Goal: Information Seeking & Learning: Check status

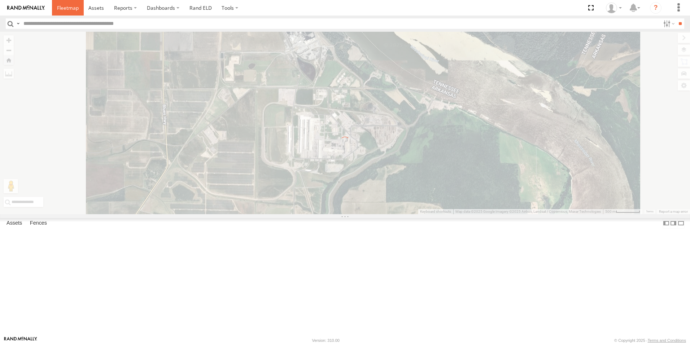
click at [62, 10] on span at bounding box center [68, 7] width 22 height 7
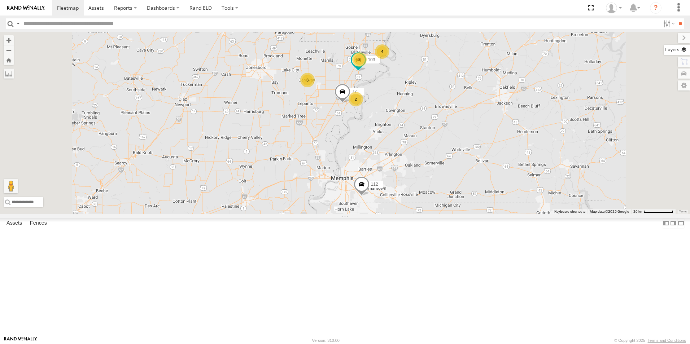
click at [682, 48] on label at bounding box center [677, 50] width 26 height 10
click at [0, 0] on span "Basemaps" at bounding box center [0, 0] width 0 height 0
click at [0, 0] on span "Satellite + Roadmap" at bounding box center [0, 0] width 0 height 0
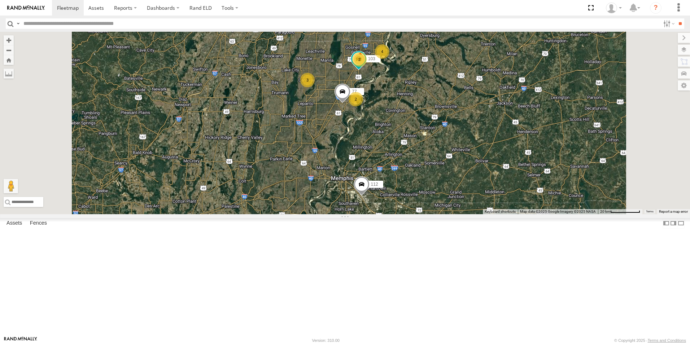
click at [0, 0] on span at bounding box center [0, 0] width 0 height 0
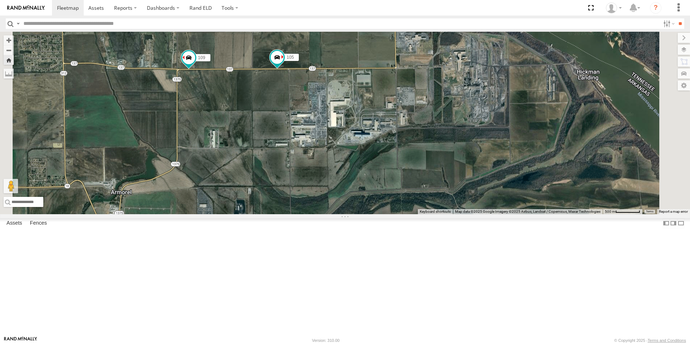
click at [0, 0] on span at bounding box center [0, 0] width 0 height 0
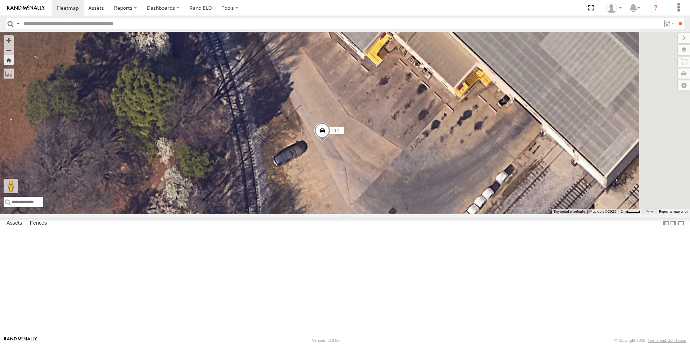
drag, startPoint x: 495, startPoint y: 141, endPoint x: 415, endPoint y: 220, distance: 113.0
click at [416, 214] on div "112" at bounding box center [345, 123] width 690 height 183
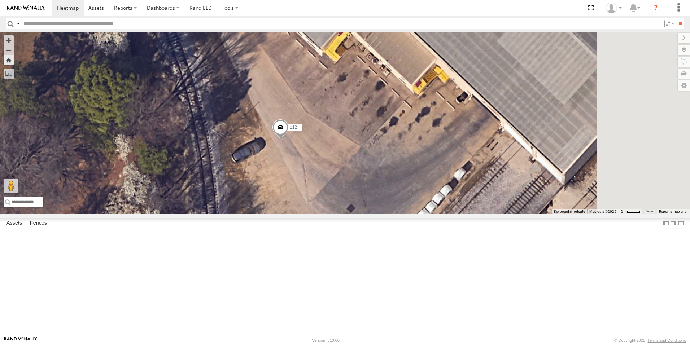
drag, startPoint x: 389, startPoint y: 164, endPoint x: 340, endPoint y: 160, distance: 49.6
click at [340, 160] on div "112" at bounding box center [345, 123] width 690 height 183
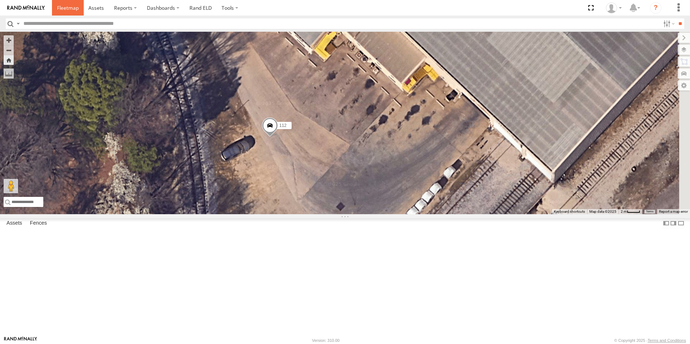
click at [70, 10] on span at bounding box center [68, 7] width 22 height 7
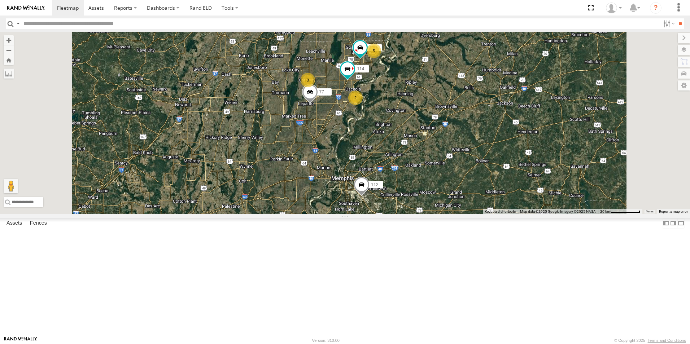
click at [0, 0] on span at bounding box center [0, 0] width 0 height 0
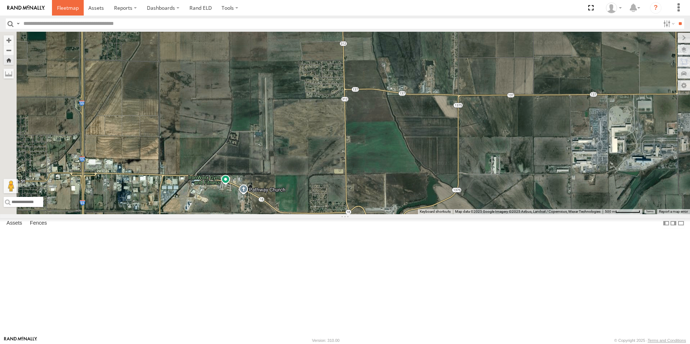
click at [72, 8] on span at bounding box center [68, 7] width 22 height 7
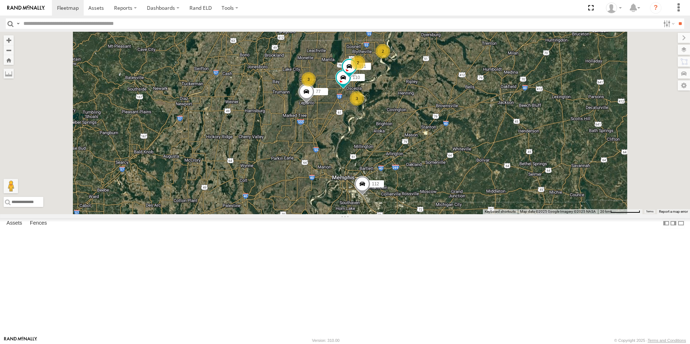
click at [0, 0] on span at bounding box center [0, 0] width 0 height 0
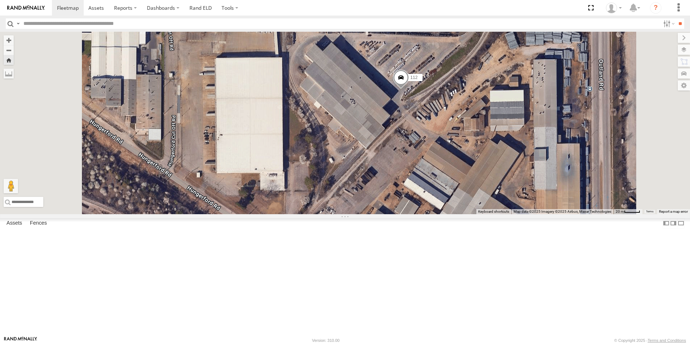
click at [0, 0] on span at bounding box center [0, 0] width 0 height 0
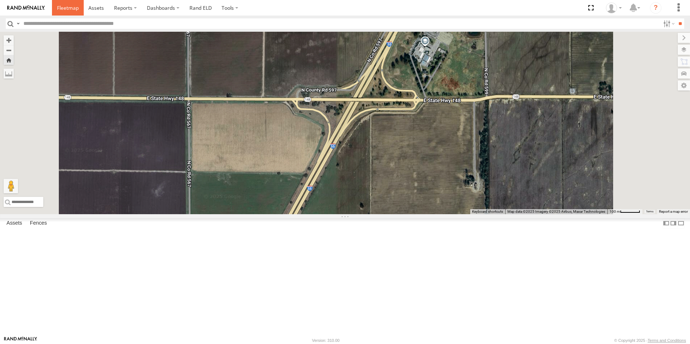
click at [69, 11] on span at bounding box center [68, 7] width 22 height 7
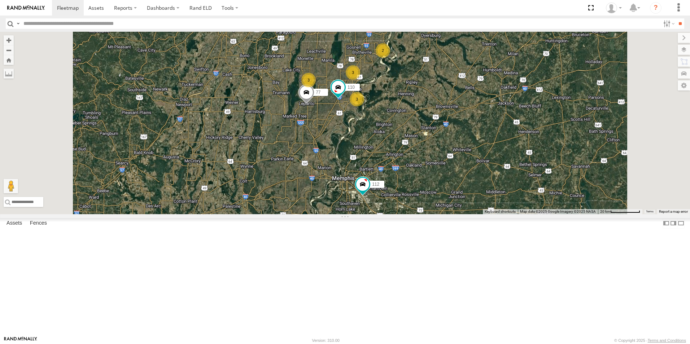
click at [0, 0] on span at bounding box center [0, 0] width 0 height 0
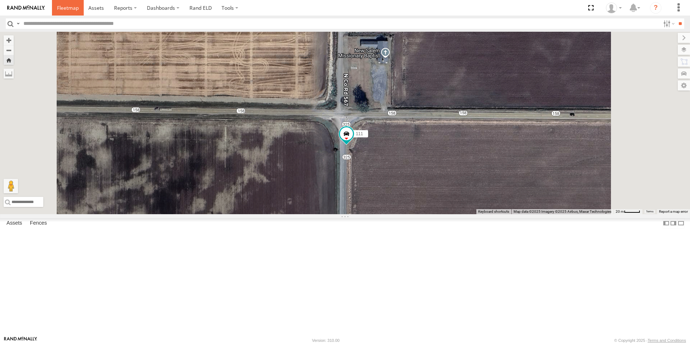
click at [65, 6] on span at bounding box center [68, 7] width 22 height 7
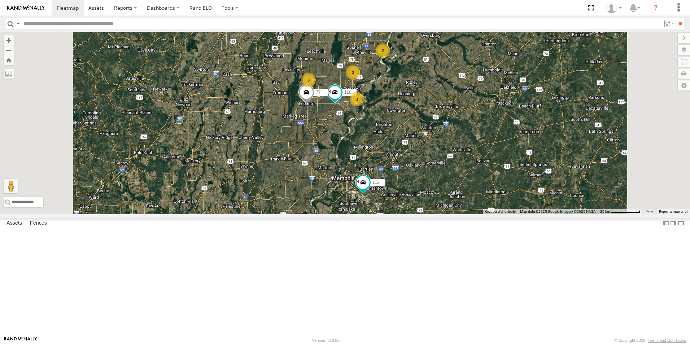
click at [0, 0] on span at bounding box center [0, 0] width 0 height 0
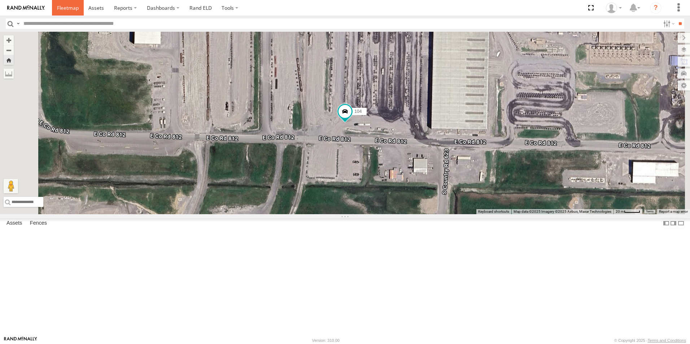
click at [73, 9] on span at bounding box center [68, 7] width 22 height 7
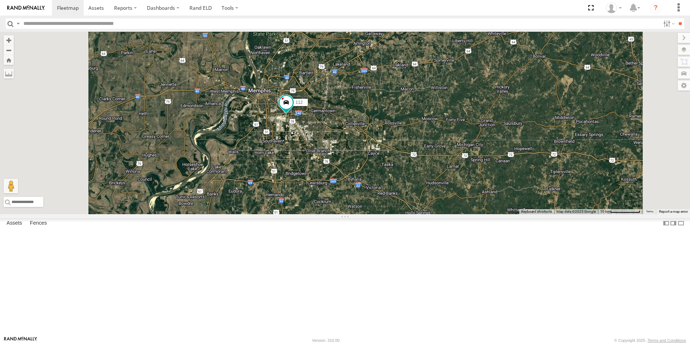
scroll to position [67, 0]
click at [70, 10] on span at bounding box center [68, 7] width 22 height 7
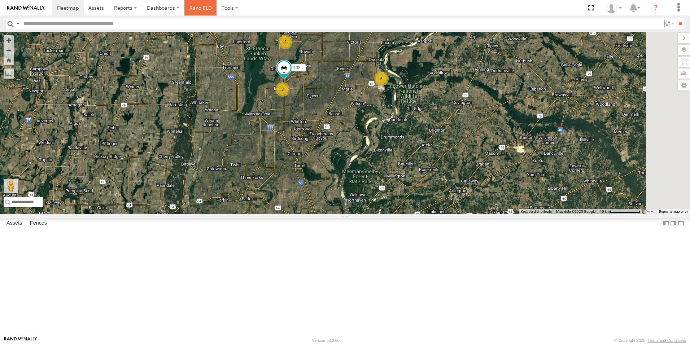
click at [196, 10] on link "Rand ELD" at bounding box center [200, 8] width 32 height 16
click at [67, 6] on span at bounding box center [68, 7] width 22 height 7
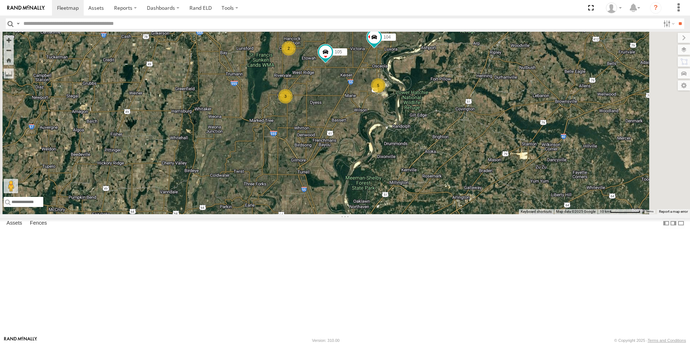
click at [0, 0] on span at bounding box center [0, 0] width 0 height 0
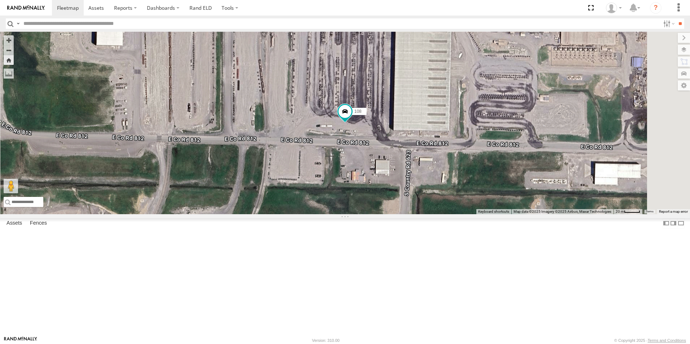
scroll to position [67, 0]
click at [0, 0] on span at bounding box center [0, 0] width 0 height 0
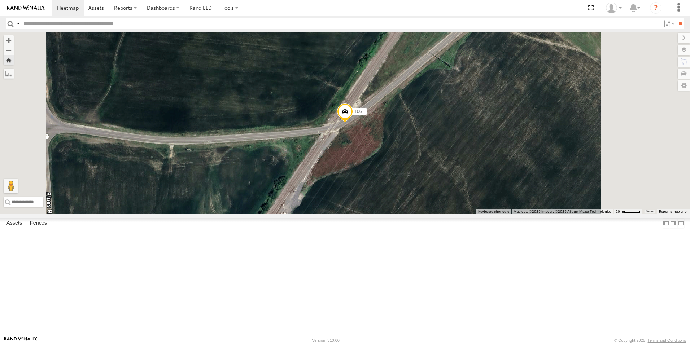
click at [0, 0] on link at bounding box center [0, 0] width 0 height 0
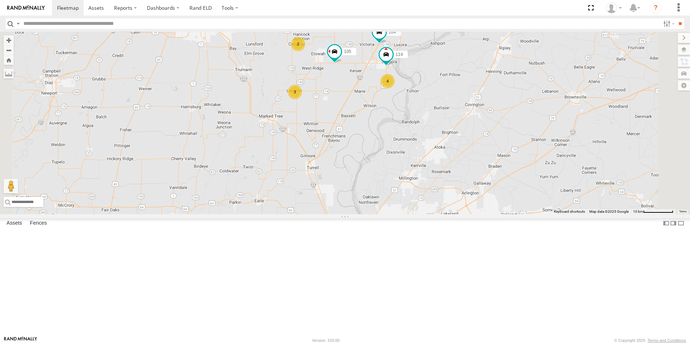
click at [0, 0] on div at bounding box center [0, 0] width 0 height 0
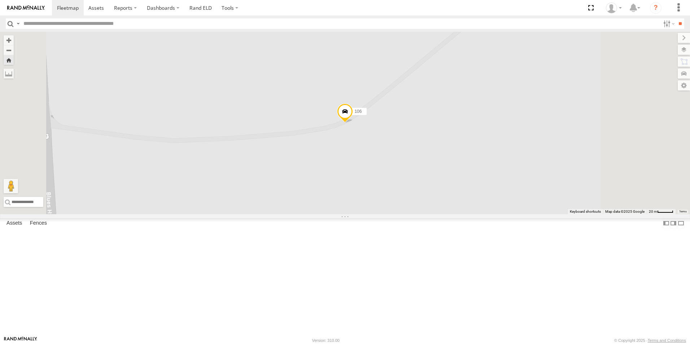
click at [353, 123] on span at bounding box center [345, 113] width 16 height 19
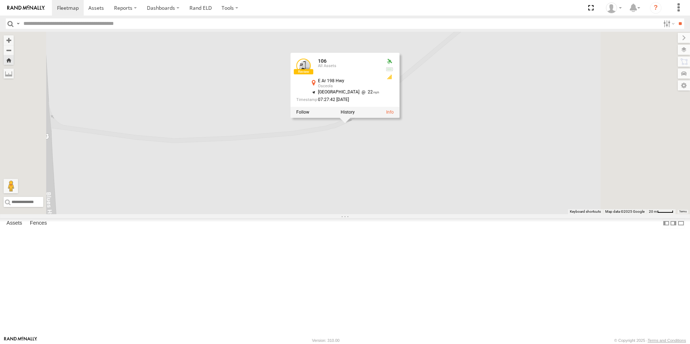
click at [399, 118] on div at bounding box center [344, 112] width 109 height 11
click at [394, 115] on link at bounding box center [390, 112] width 8 height 5
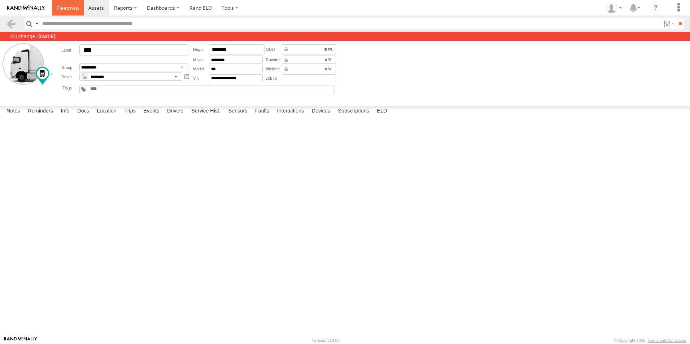
click at [74, 9] on span at bounding box center [68, 7] width 22 height 7
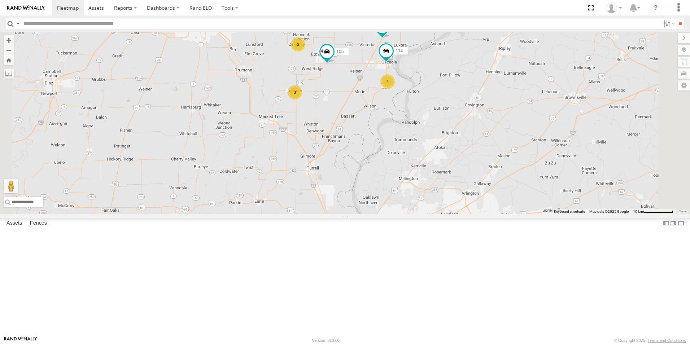
click at [0, 0] on span at bounding box center [0, 0] width 0 height 0
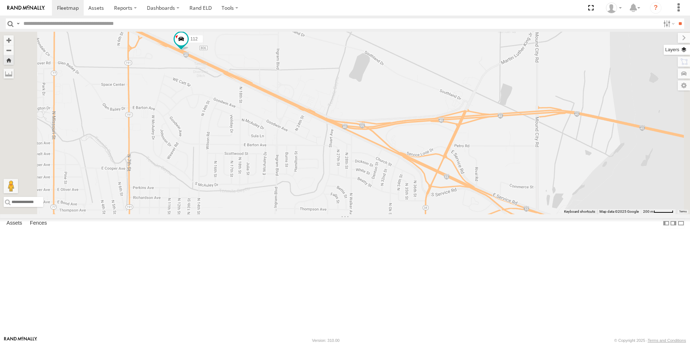
click at [678, 49] on label at bounding box center [677, 50] width 26 height 10
click at [0, 0] on span "Basemaps" at bounding box center [0, 0] width 0 height 0
click at [0, 0] on span "Satellite + Roadmap" at bounding box center [0, 0] width 0 height 0
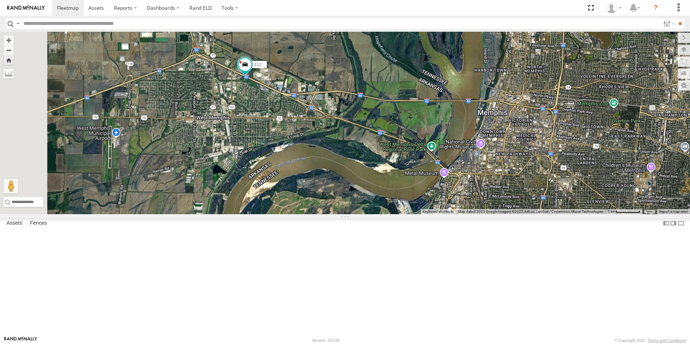
drag, startPoint x: 259, startPoint y: 111, endPoint x: 328, endPoint y: 141, distance: 75.0
click at [328, 141] on div "112" at bounding box center [345, 123] width 690 height 183
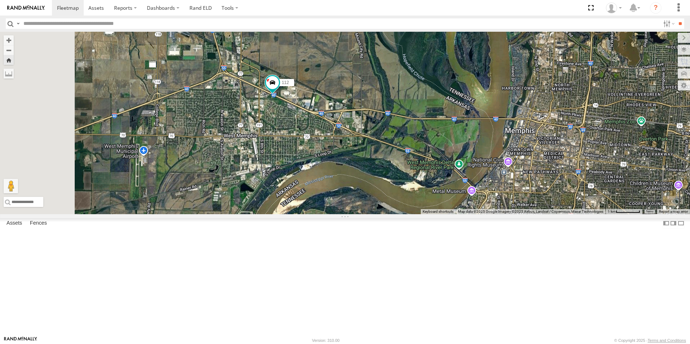
drag, startPoint x: 292, startPoint y: 123, endPoint x: 322, endPoint y: 142, distance: 35.0
click at [320, 142] on div "112" at bounding box center [345, 123] width 690 height 183
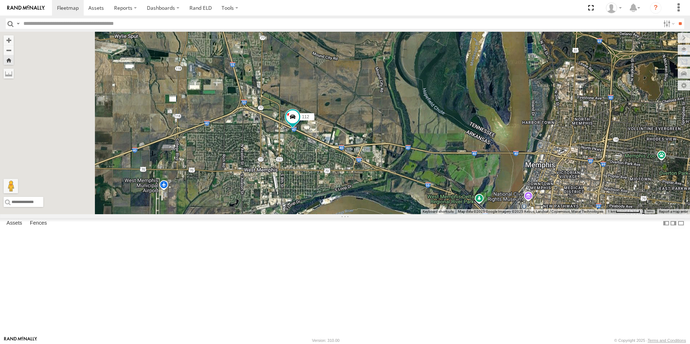
drag, startPoint x: 308, startPoint y: 130, endPoint x: 327, endPoint y: 172, distance: 46.5
click at [327, 172] on div "112" at bounding box center [345, 123] width 690 height 183
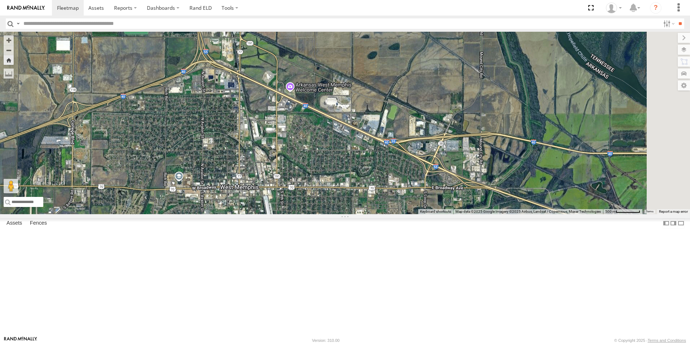
click at [0, 0] on span at bounding box center [0, 0] width 0 height 0
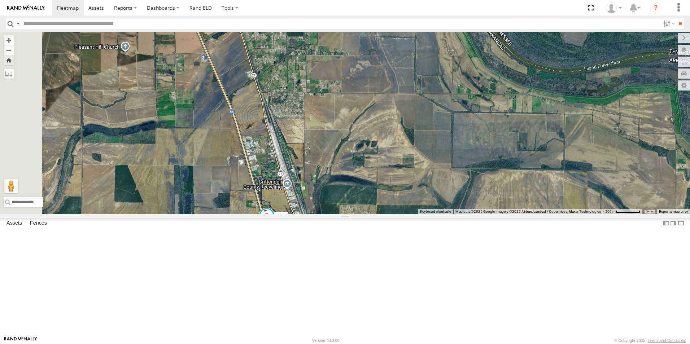
drag, startPoint x: 279, startPoint y: 166, endPoint x: 347, endPoint y: 243, distance: 102.8
click at [357, 214] on div "112" at bounding box center [345, 123] width 690 height 183
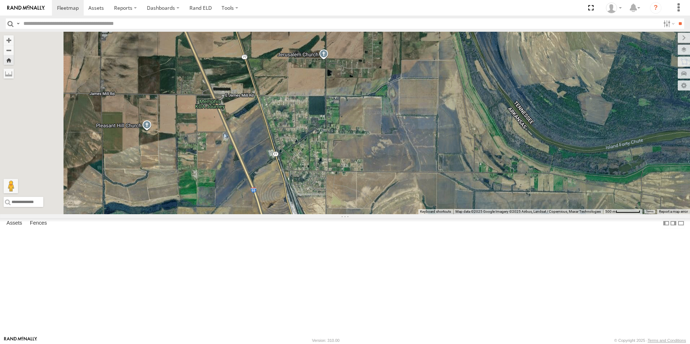
drag, startPoint x: 324, startPoint y: 180, endPoint x: 346, endPoint y: 259, distance: 82.5
click at [348, 214] on div "112" at bounding box center [345, 123] width 690 height 183
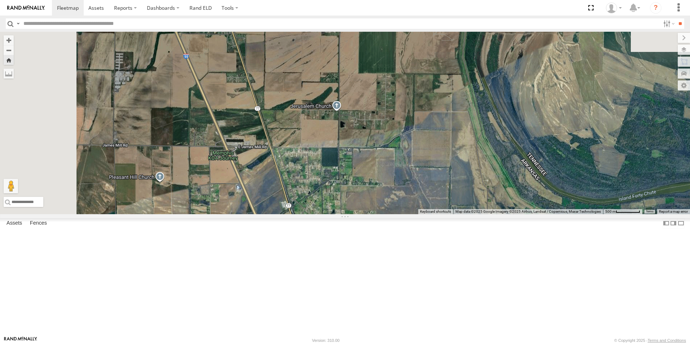
drag, startPoint x: 327, startPoint y: 220, endPoint x: 327, endPoint y: 246, distance: 26.0
click at [327, 214] on div "112" at bounding box center [345, 123] width 690 height 183
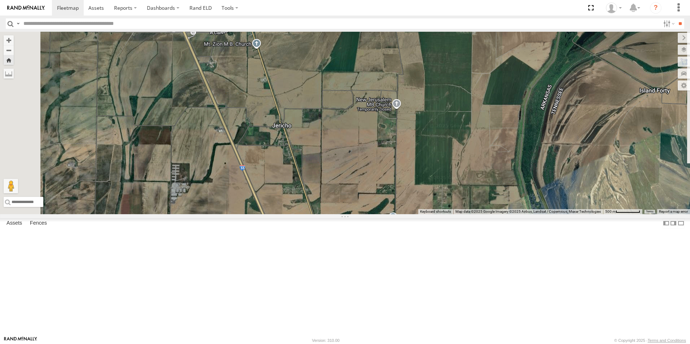
drag, startPoint x: 296, startPoint y: 207, endPoint x: 360, endPoint y: 299, distance: 111.6
click at [360, 214] on div "112" at bounding box center [345, 123] width 690 height 183
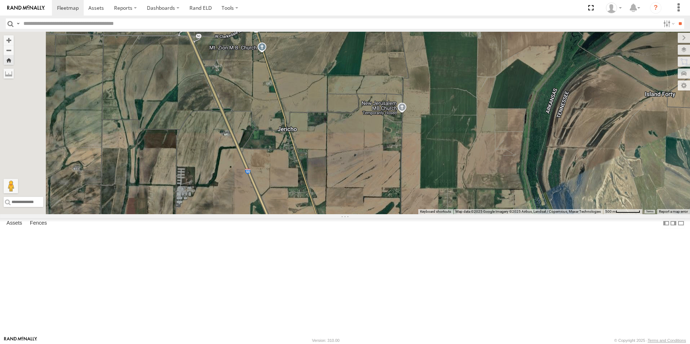
drag, startPoint x: 349, startPoint y: 258, endPoint x: 297, endPoint y: 170, distance: 102.6
click at [309, 187] on div "112" at bounding box center [345, 123] width 690 height 183
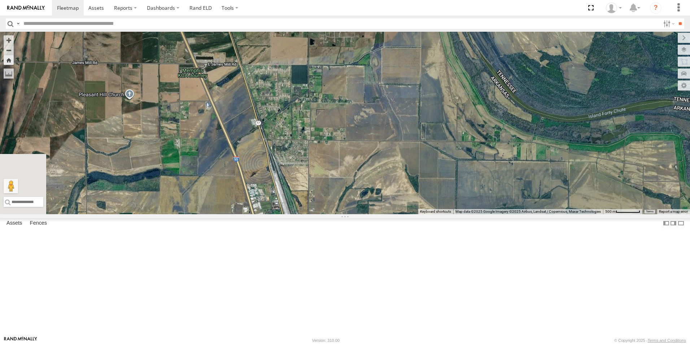
drag, startPoint x: 303, startPoint y: 229, endPoint x: 298, endPoint y: 152, distance: 77.7
click at [298, 158] on div "112" at bounding box center [345, 123] width 690 height 183
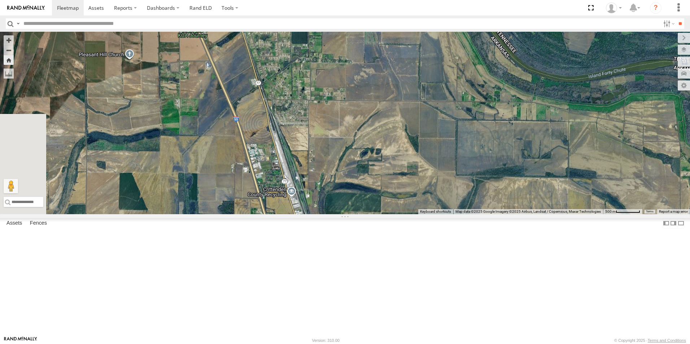
drag, startPoint x: 307, startPoint y: 190, endPoint x: 307, endPoint y: 179, distance: 11.5
click at [307, 179] on div "112" at bounding box center [345, 123] width 690 height 183
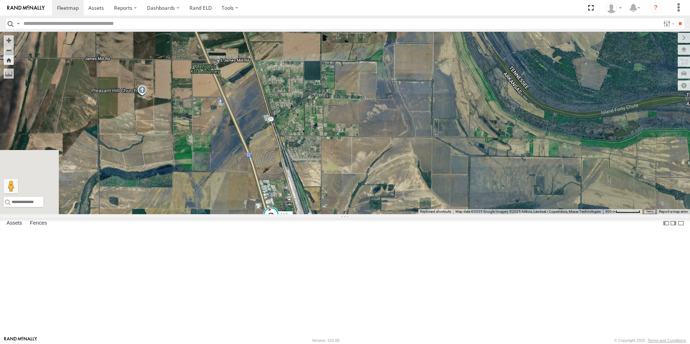
drag, startPoint x: 286, startPoint y: 186, endPoint x: 302, endPoint y: 231, distance: 47.7
click at [302, 214] on div "112" at bounding box center [345, 123] width 690 height 183
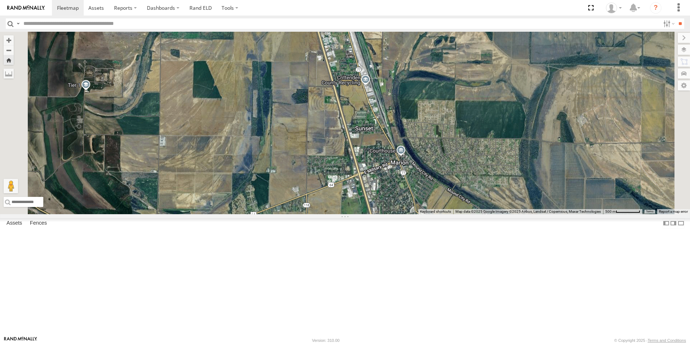
click at [0, 0] on span at bounding box center [0, 0] width 0 height 0
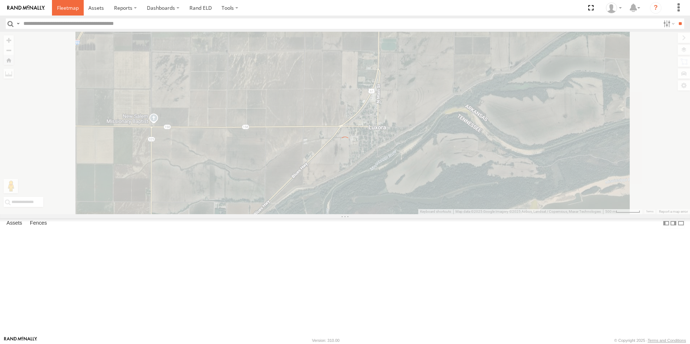
click at [69, 8] on span at bounding box center [68, 7] width 22 height 7
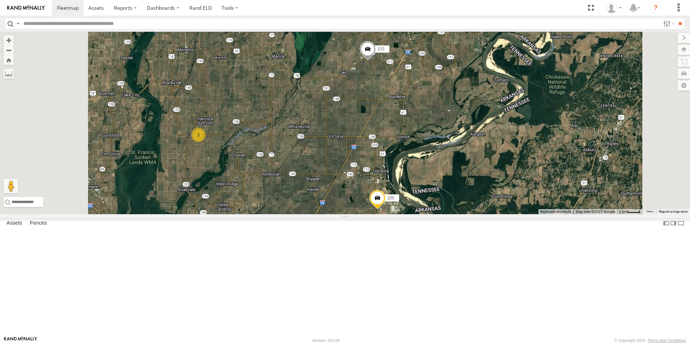
click at [0, 0] on span at bounding box center [0, 0] width 0 height 0
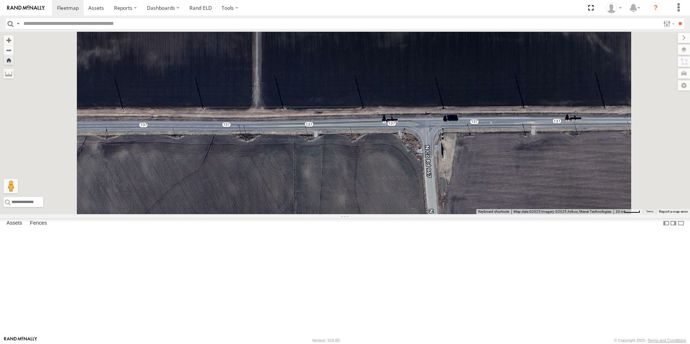
click at [0, 0] on span at bounding box center [0, 0] width 0 height 0
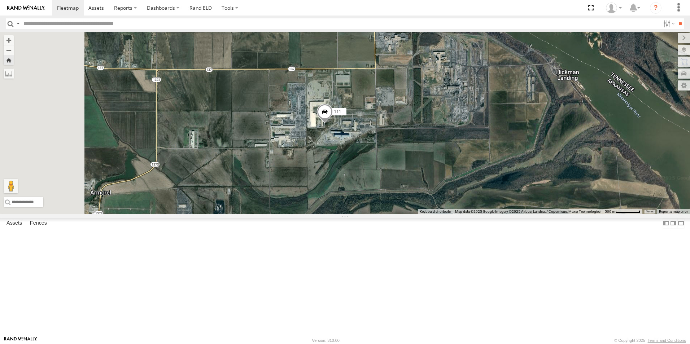
drag, startPoint x: 230, startPoint y: 157, endPoint x: 349, endPoint y: 164, distance: 119.7
click at [369, 169] on div "111" at bounding box center [345, 123] width 690 height 183
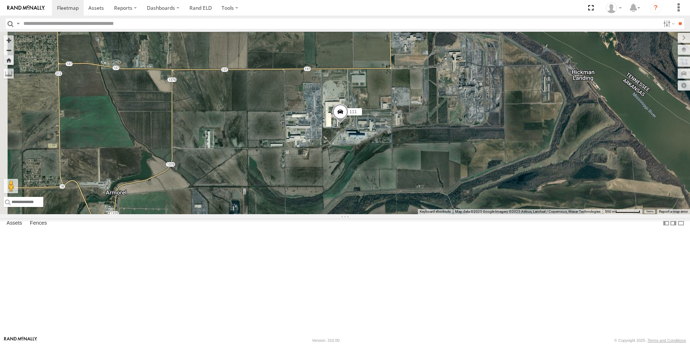
drag, startPoint x: 330, startPoint y: 165, endPoint x: 390, endPoint y: 167, distance: 59.9
click at [388, 167] on div "111" at bounding box center [345, 123] width 690 height 183
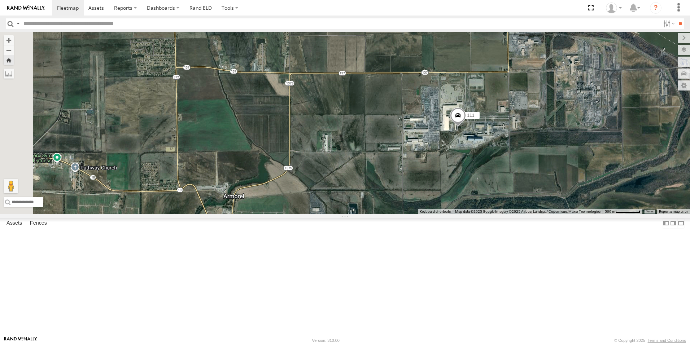
drag, startPoint x: 387, startPoint y: 171, endPoint x: 392, endPoint y: 171, distance: 5.1
click at [392, 171] on div "111" at bounding box center [345, 123] width 690 height 183
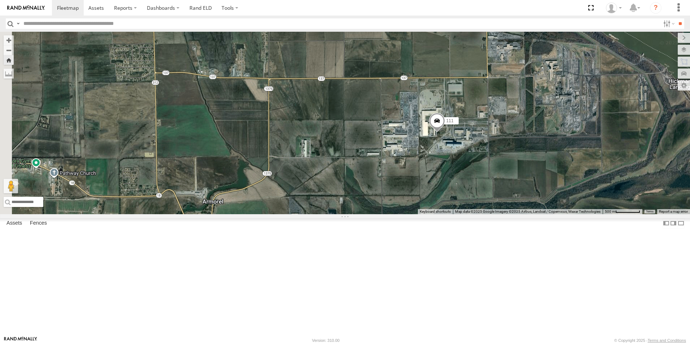
drag, startPoint x: 370, startPoint y: 176, endPoint x: 334, endPoint y: 186, distance: 37.5
click at [342, 185] on div "111" at bounding box center [345, 123] width 690 height 183
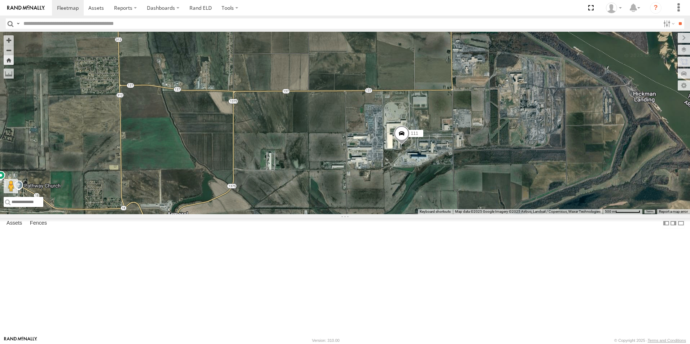
click at [0, 0] on span at bounding box center [0, 0] width 0 height 0
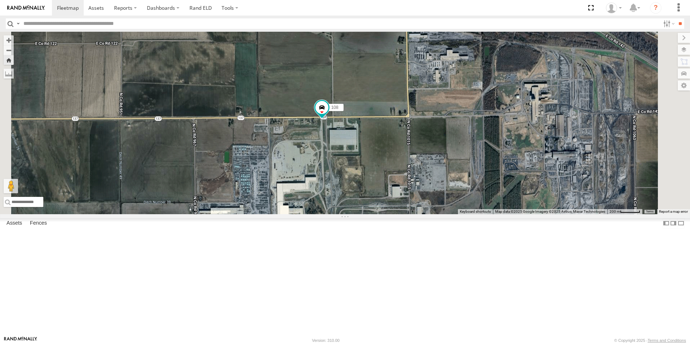
click at [0, 0] on span at bounding box center [0, 0] width 0 height 0
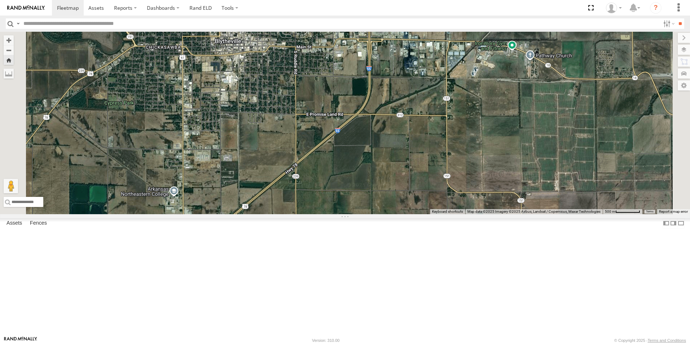
click at [0, 0] on span at bounding box center [0, 0] width 0 height 0
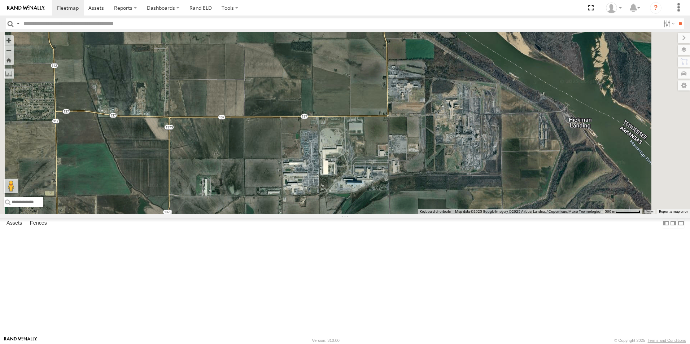
click at [0, 0] on span at bounding box center [0, 0] width 0 height 0
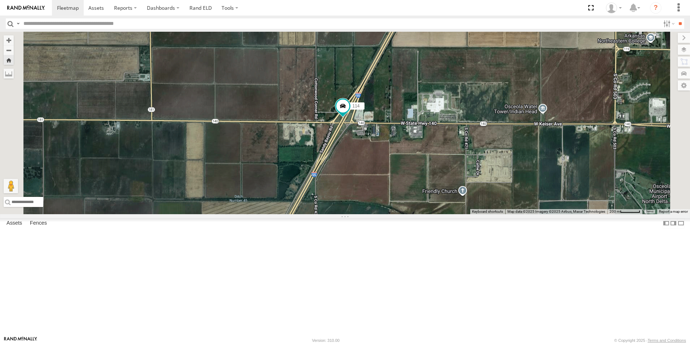
drag, startPoint x: 417, startPoint y: 261, endPoint x: 445, endPoint y: 222, distance: 47.6
click at [445, 214] on div "114" at bounding box center [345, 123] width 690 height 183
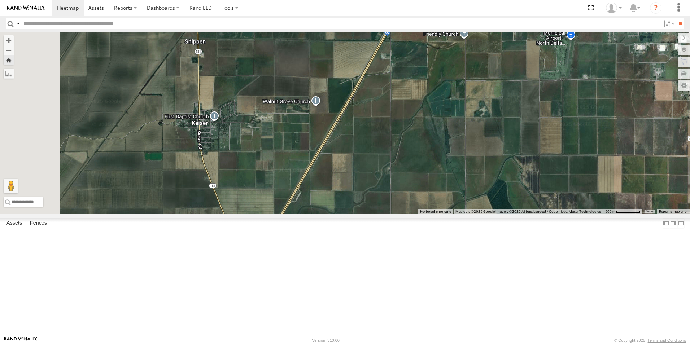
drag, startPoint x: 461, startPoint y: 271, endPoint x: 525, endPoint y: 107, distance: 176.4
click at [523, 107] on div "114" at bounding box center [345, 123] width 690 height 183
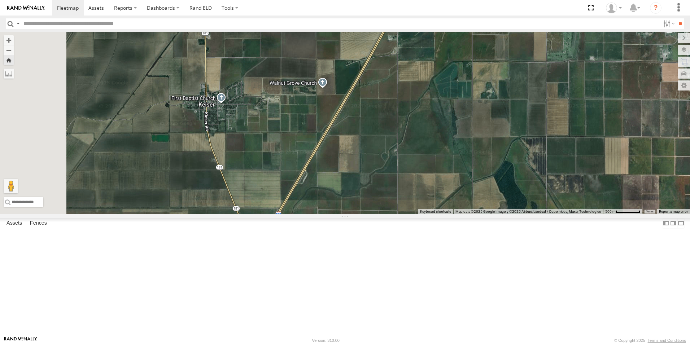
drag, startPoint x: 460, startPoint y: 253, endPoint x: 495, endPoint y: 173, distance: 87.4
click at [495, 173] on div "114" at bounding box center [345, 123] width 690 height 183
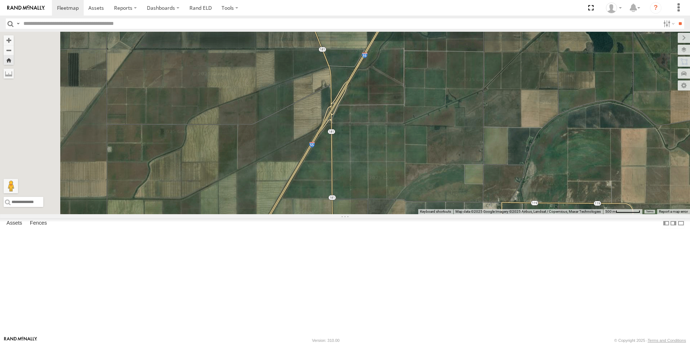
drag, startPoint x: 447, startPoint y: 209, endPoint x: 482, endPoint y: 160, distance: 60.0
click at [482, 160] on div "114" at bounding box center [345, 123] width 690 height 183
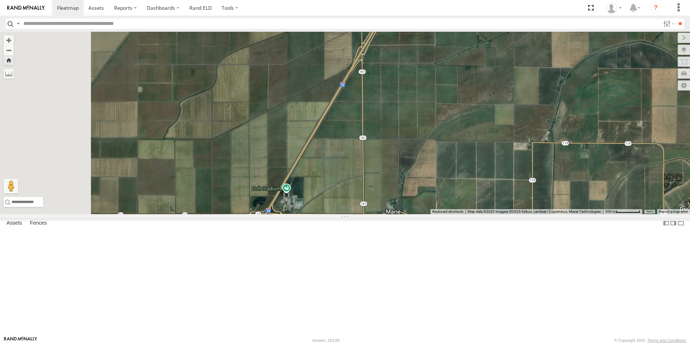
drag, startPoint x: 472, startPoint y: 232, endPoint x: 490, endPoint y: 192, distance: 44.4
click at [490, 192] on div "114" at bounding box center [345, 123] width 690 height 183
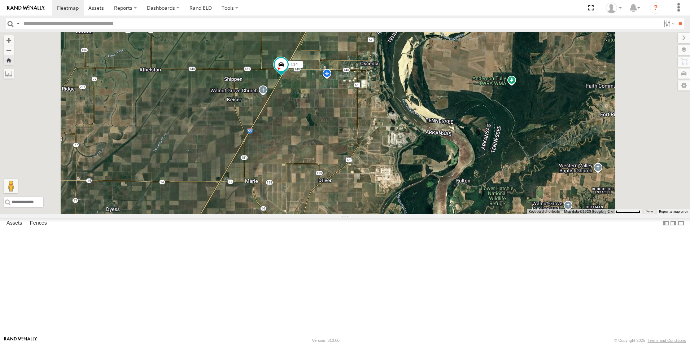
drag, startPoint x: 391, startPoint y: 182, endPoint x: 372, endPoint y: 206, distance: 30.0
click at [372, 206] on div "114" at bounding box center [345, 123] width 690 height 183
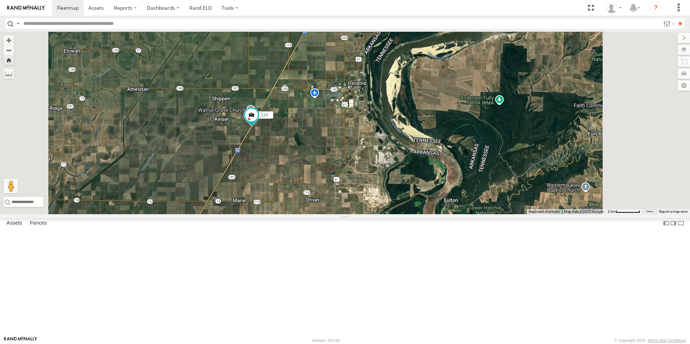
click at [0, 0] on span at bounding box center [0, 0] width 0 height 0
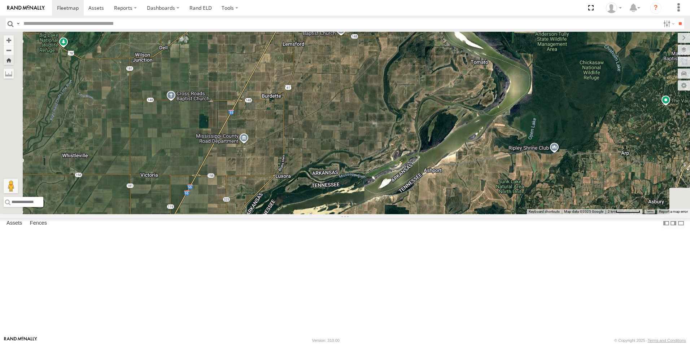
drag, startPoint x: 269, startPoint y: 206, endPoint x: 343, endPoint y: 109, distance: 122.3
click at [342, 110] on div "111" at bounding box center [345, 123] width 690 height 183
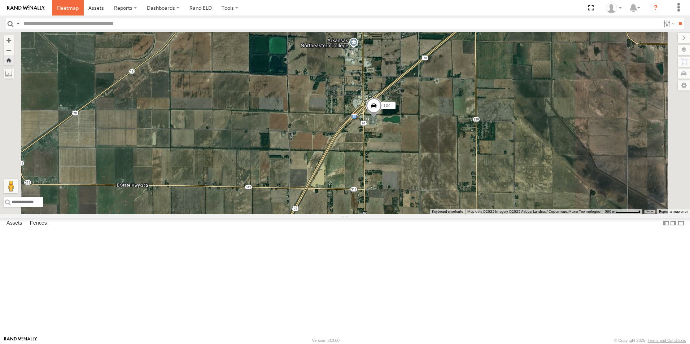
click at [66, 7] on span at bounding box center [68, 7] width 22 height 7
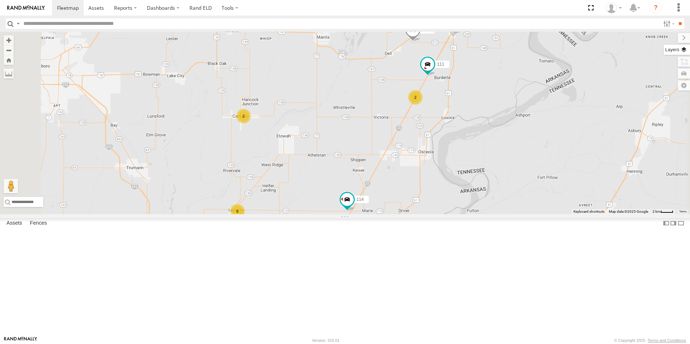
click at [682, 48] on label at bounding box center [677, 50] width 26 height 10
click at [0, 0] on span "Basemaps" at bounding box center [0, 0] width 0 height 0
click at [0, 0] on span "Satellite + Roadmap" at bounding box center [0, 0] width 0 height 0
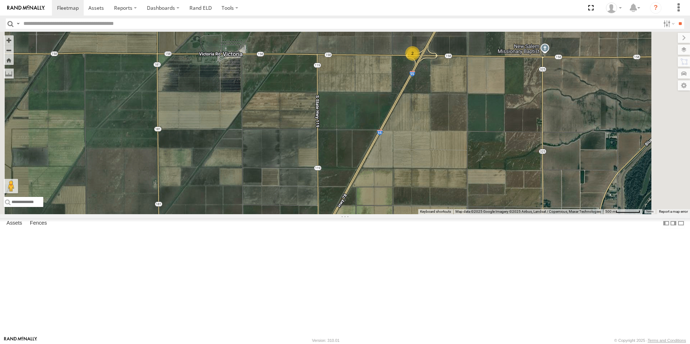
click at [420, 61] on div "2" at bounding box center [412, 53] width 14 height 14
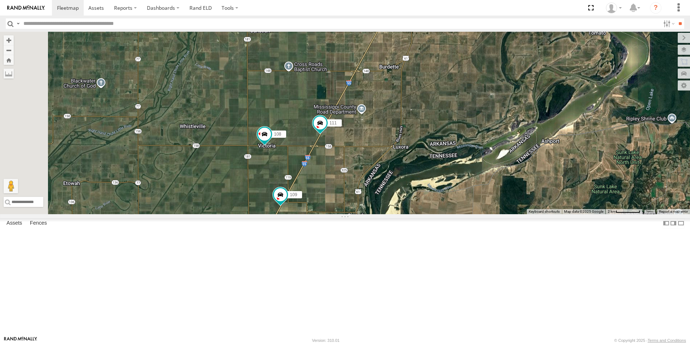
drag, startPoint x: 259, startPoint y: 220, endPoint x: 296, endPoint y: 217, distance: 37.0
click at [295, 214] on div "104 108 109 111 103" at bounding box center [345, 123] width 690 height 183
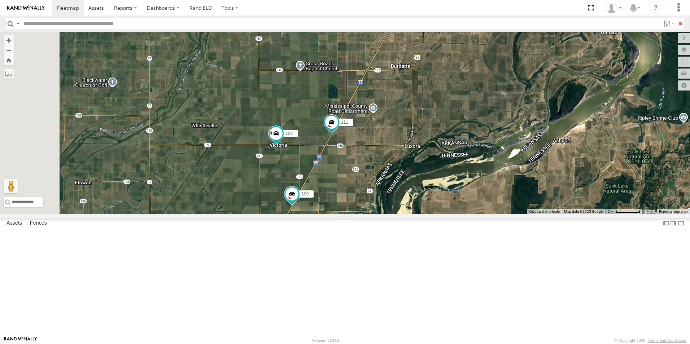
drag, startPoint x: 302, startPoint y: 227, endPoint x: 311, endPoint y: 226, distance: 9.0
click at [310, 214] on div "104 108 109 111 103" at bounding box center [345, 123] width 690 height 183
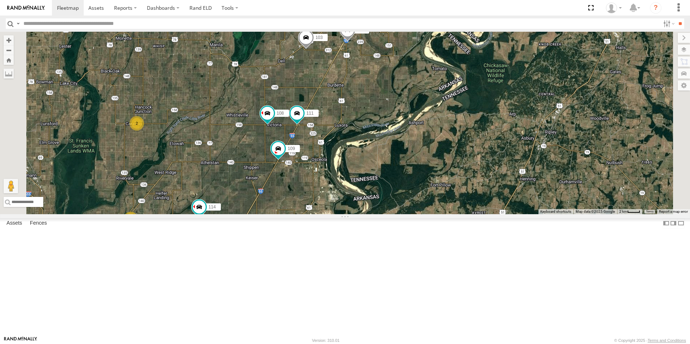
drag, startPoint x: 296, startPoint y: 314, endPoint x: 339, endPoint y: 242, distance: 83.9
click at [339, 214] on div "104 108 109 111 103 114 6 2" at bounding box center [345, 123] width 690 height 183
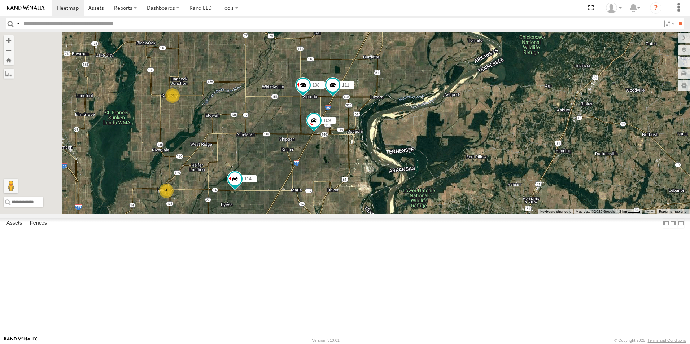
drag, startPoint x: 317, startPoint y: 279, endPoint x: 352, endPoint y: 257, distance: 41.0
click at [351, 214] on div "104 108 109 111 103 114 6 2" at bounding box center [345, 123] width 690 height 183
